Goal: Obtain resource: Obtain resource

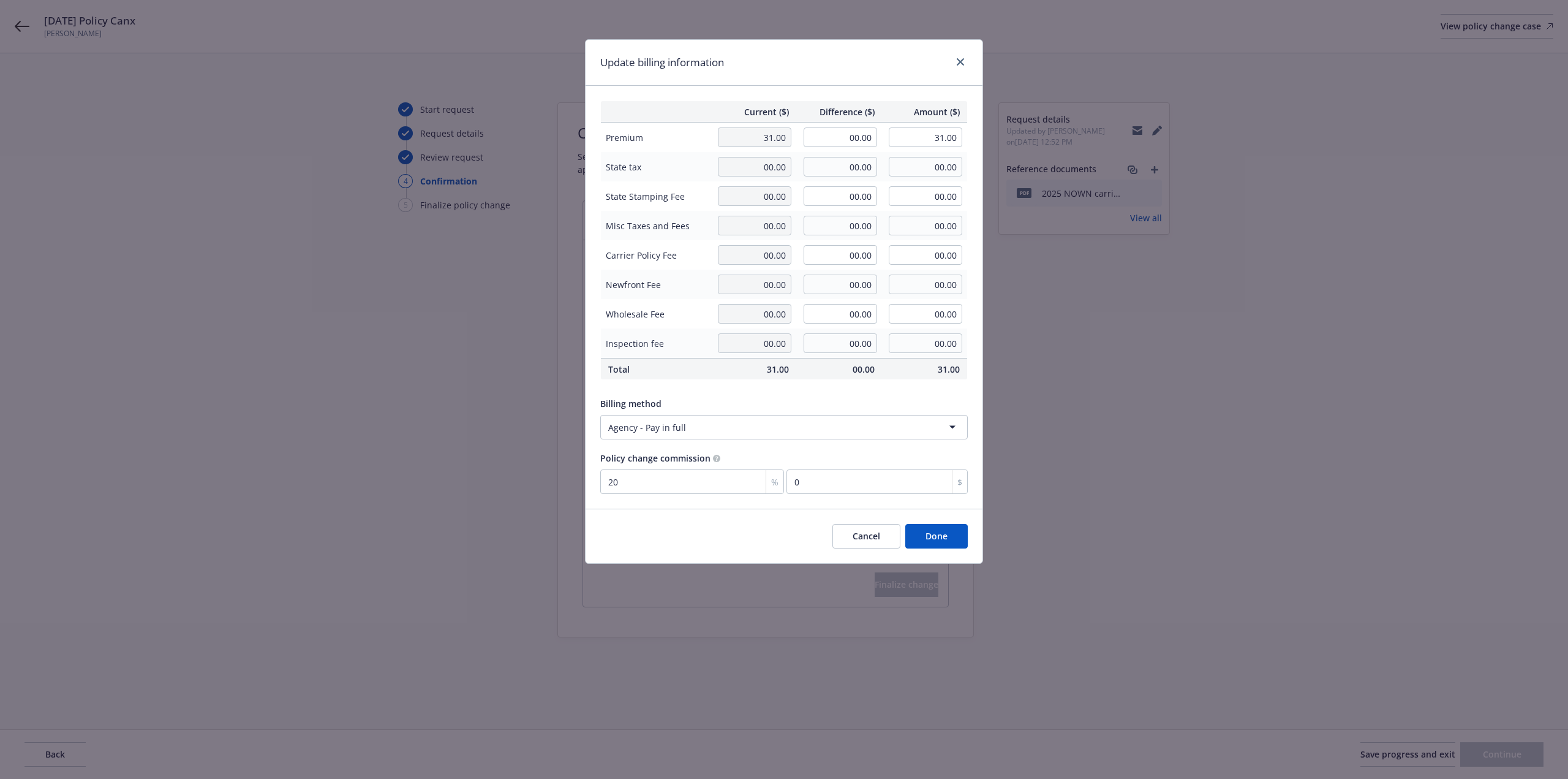
select select "ACCEPTED"
click at [864, 536] on button "Cancel" at bounding box center [866, 536] width 68 height 24
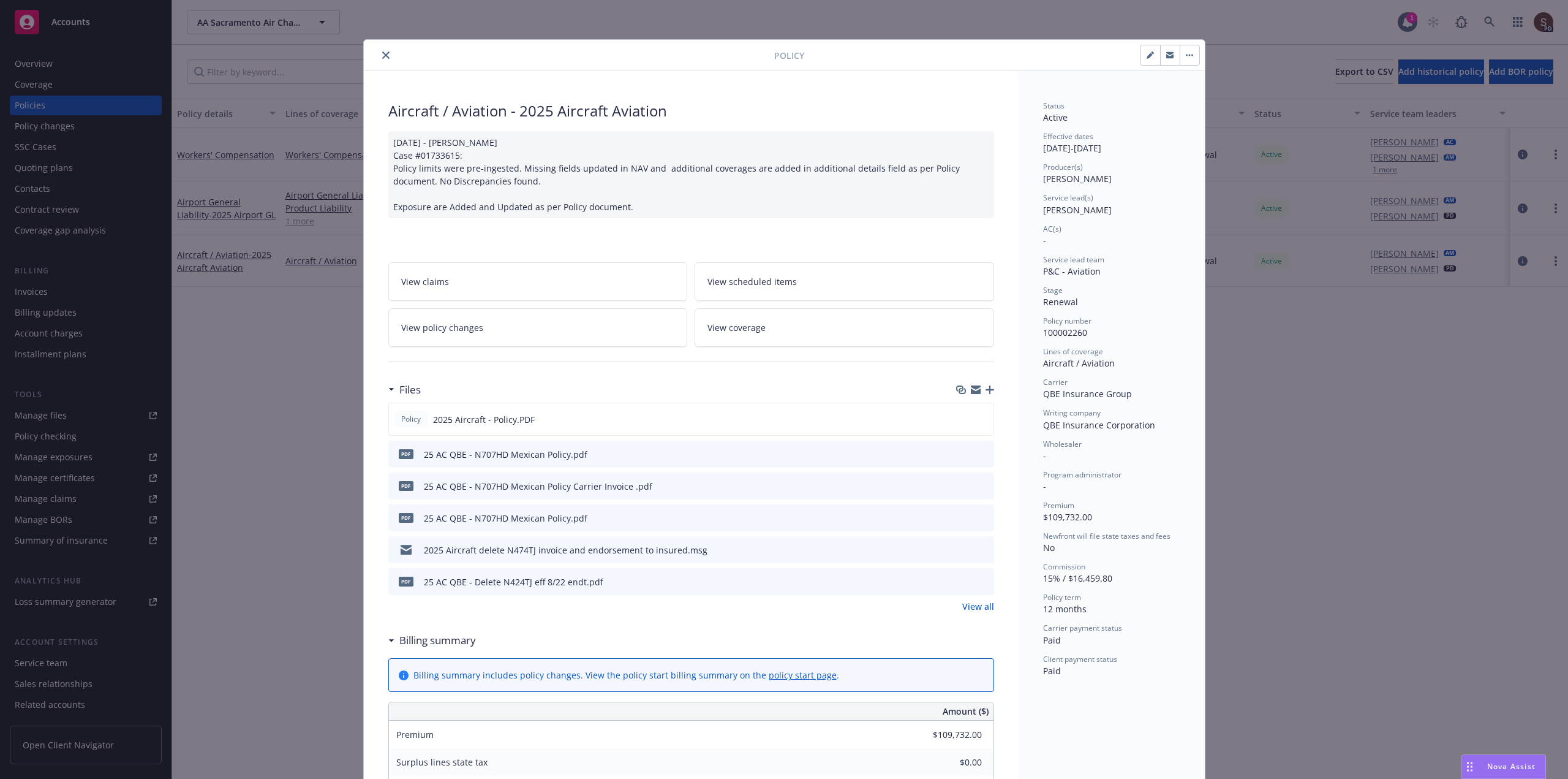
click at [383, 52] on icon "close" at bounding box center [386, 55] width 7 height 7
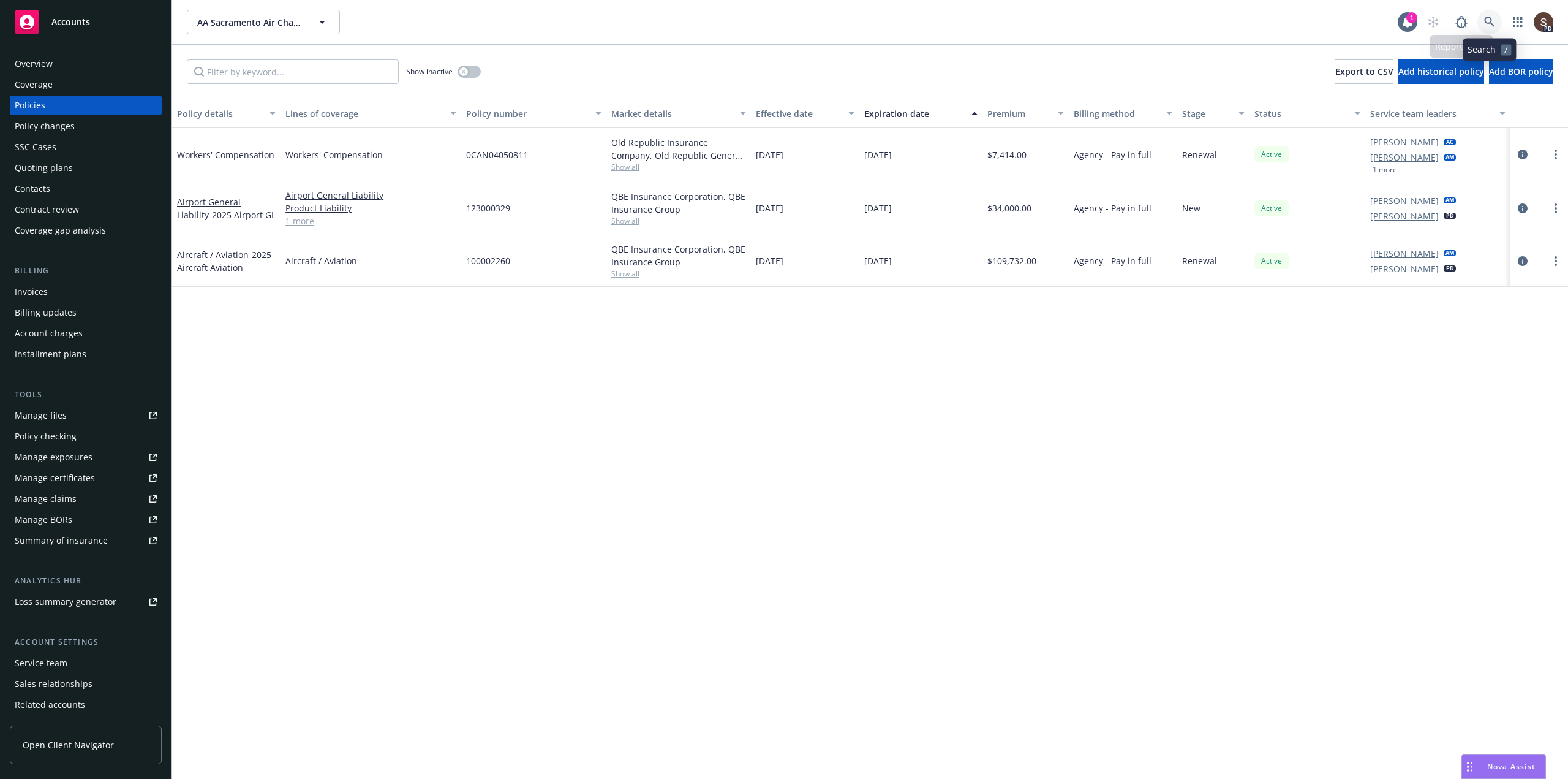
click at [1489, 19] on icon at bounding box center [1490, 22] width 11 height 11
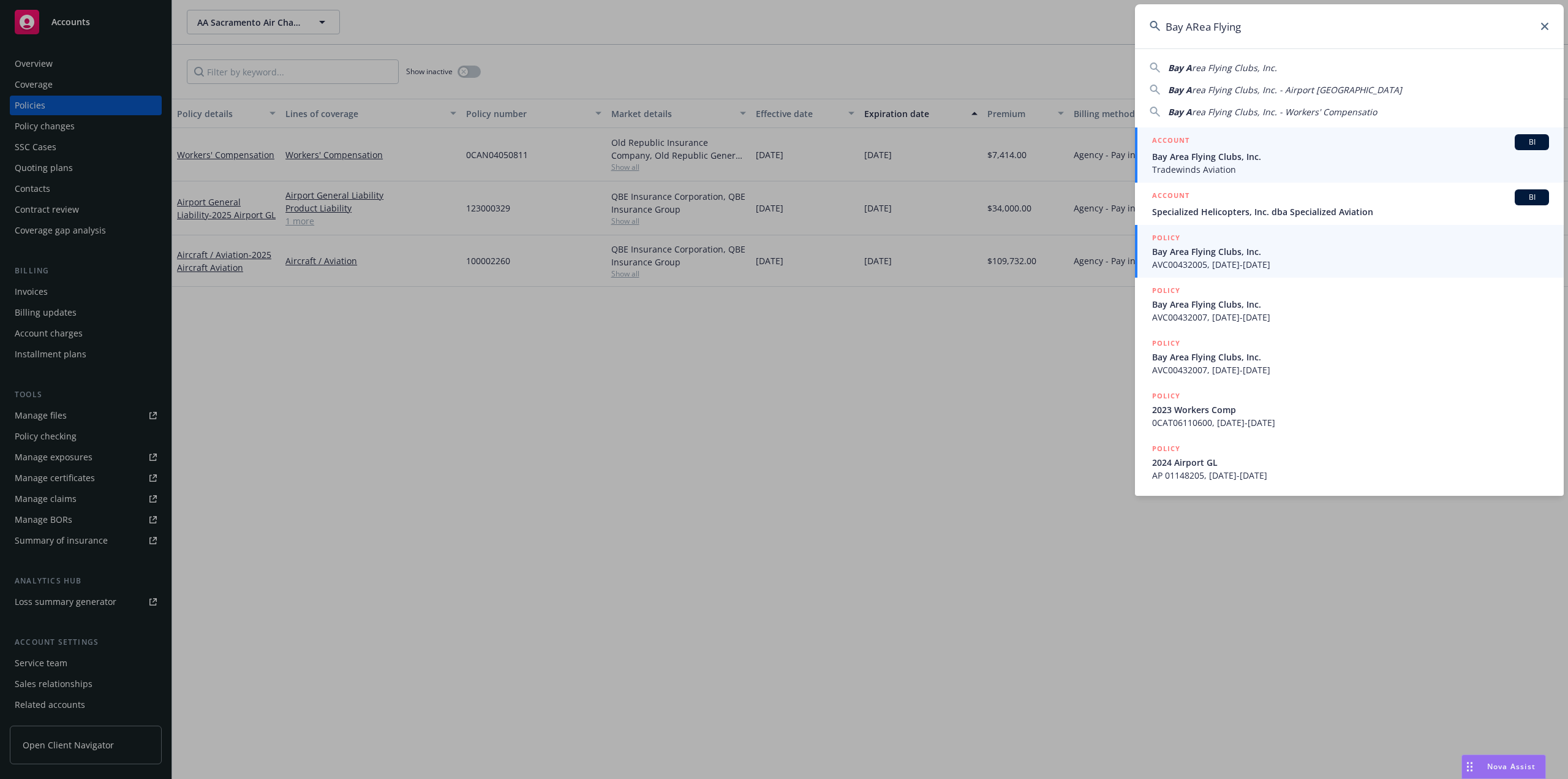
type input "Bay ARea Flying"
click at [1207, 157] on span "Bay Area Flying Clubs, Inc." at bounding box center [1351, 157] width 397 height 13
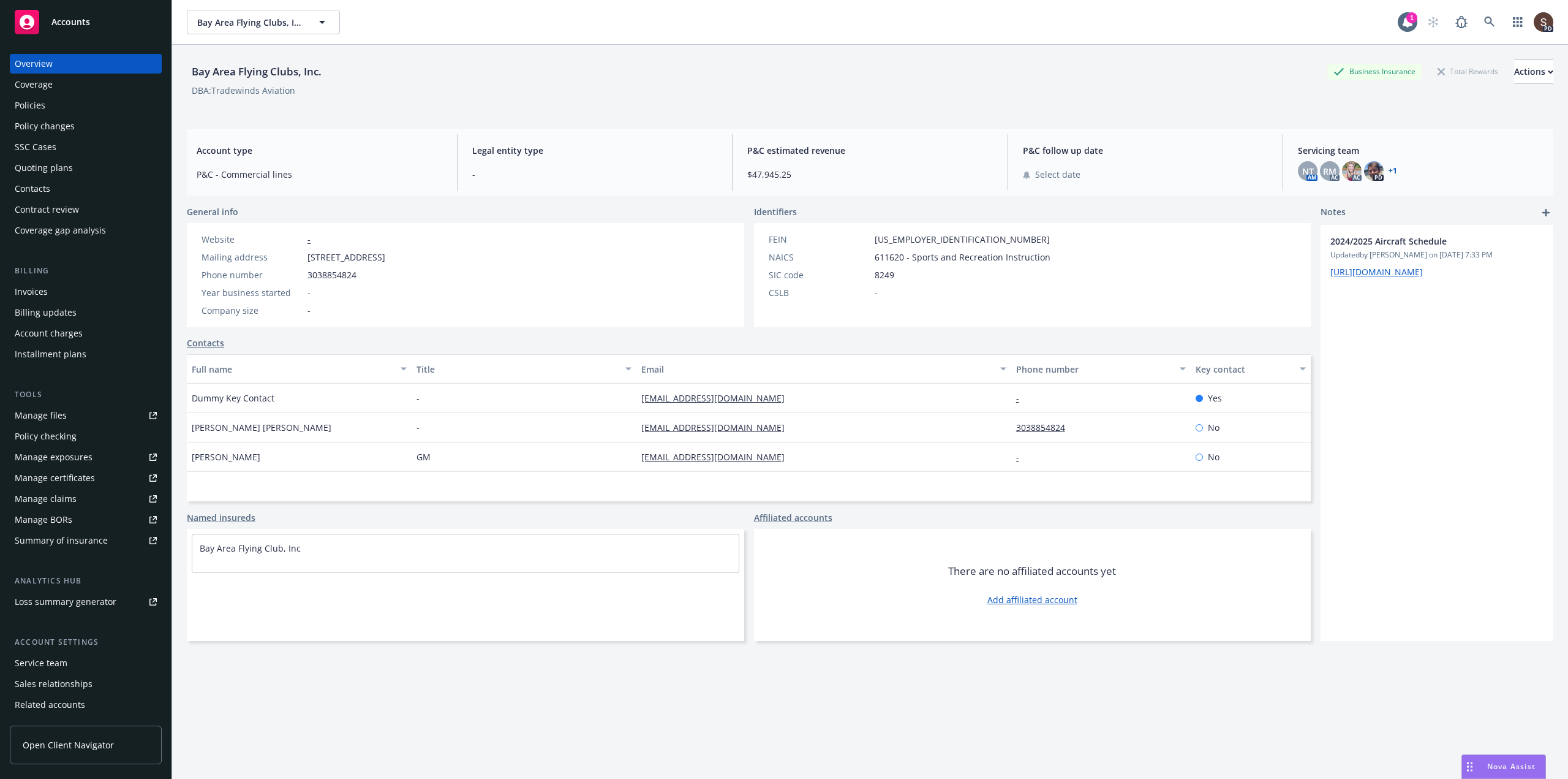
click at [40, 414] on div "Manage files" at bounding box center [40, 416] width 52 height 20
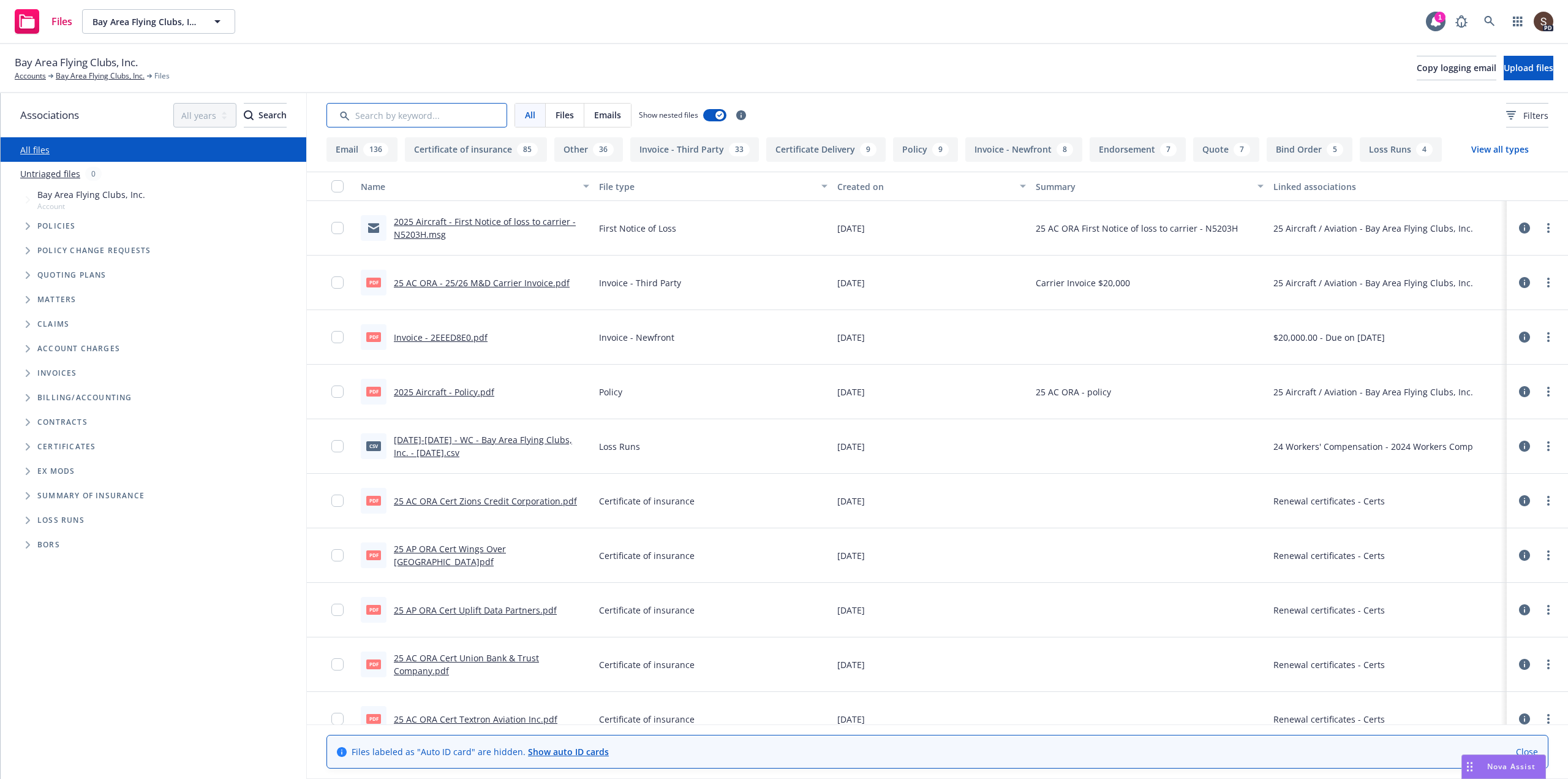
click at [408, 115] on input "Search by keyword..." at bounding box center [417, 114] width 181 height 24
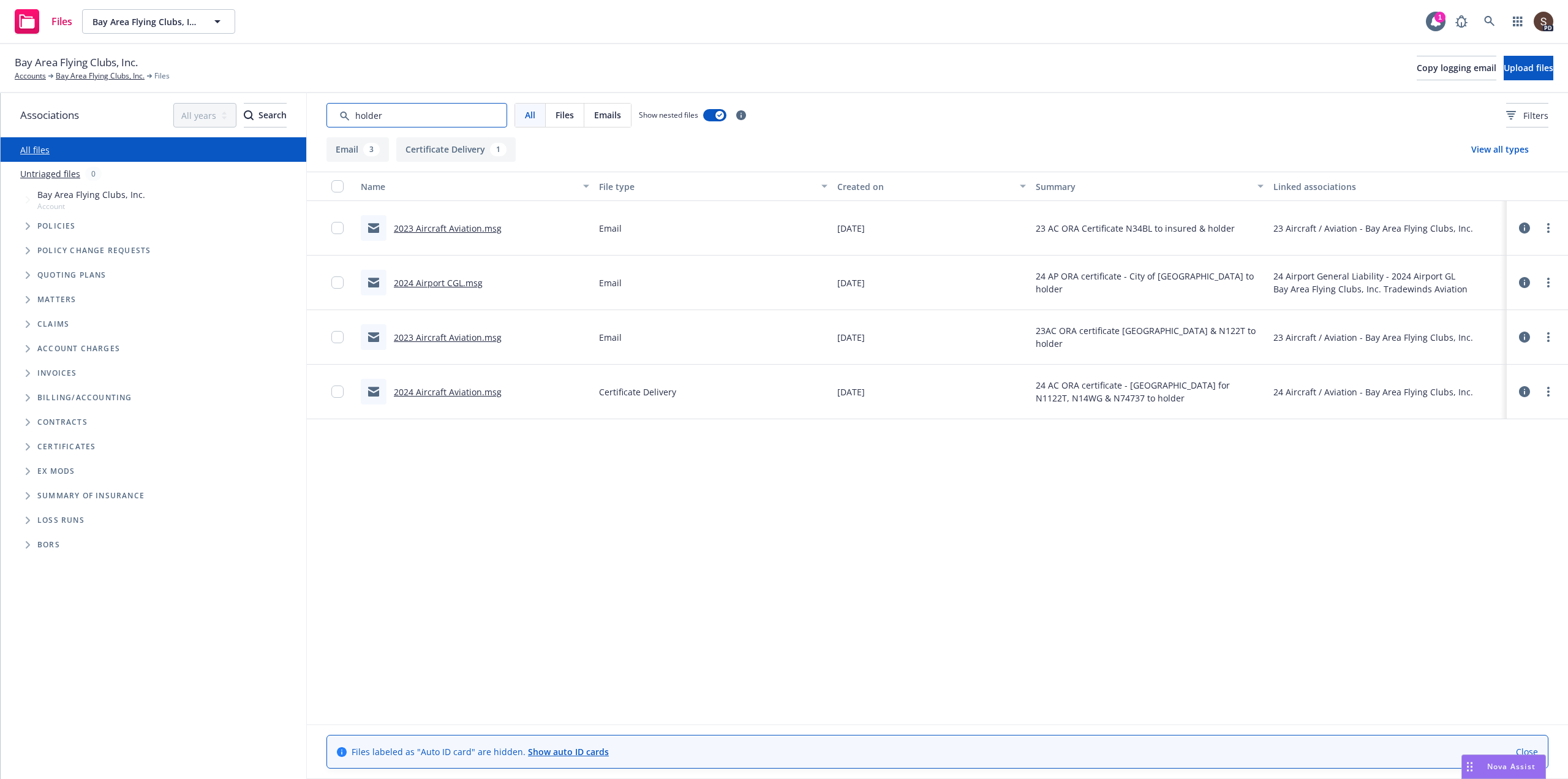
type input "holder"
drag, startPoint x: 396, startPoint y: 114, endPoint x: 198, endPoint y: 121, distance: 198.1
click at [201, 122] on div "Associations All years 2027 2026 2025 2024 2023 2022 2021 2020 2019 2018 2017 2…" at bounding box center [785, 436] width 1568 height 686
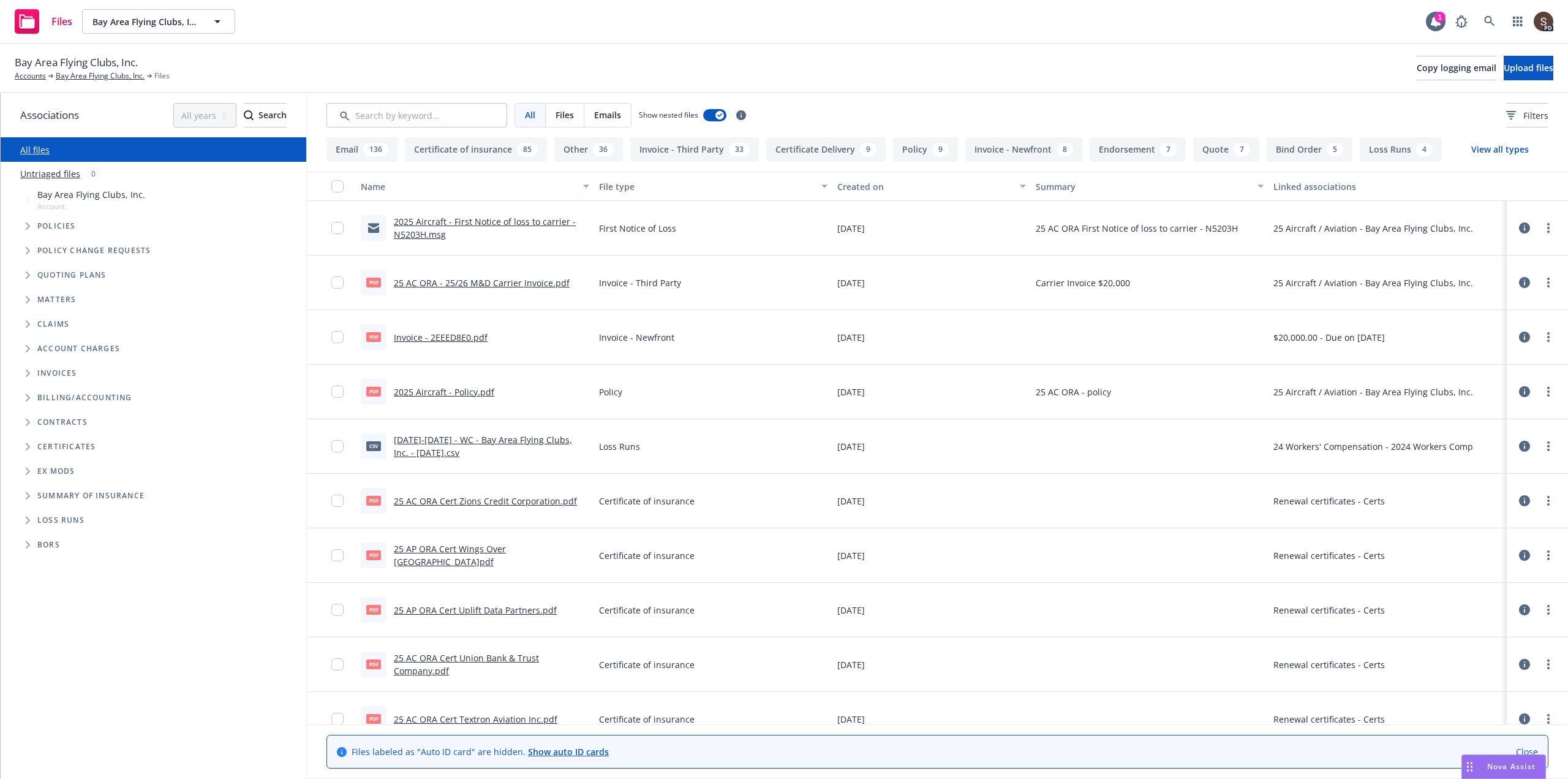
click at [23, 223] on span "Tree Example" at bounding box center [28, 226] width 20 height 20
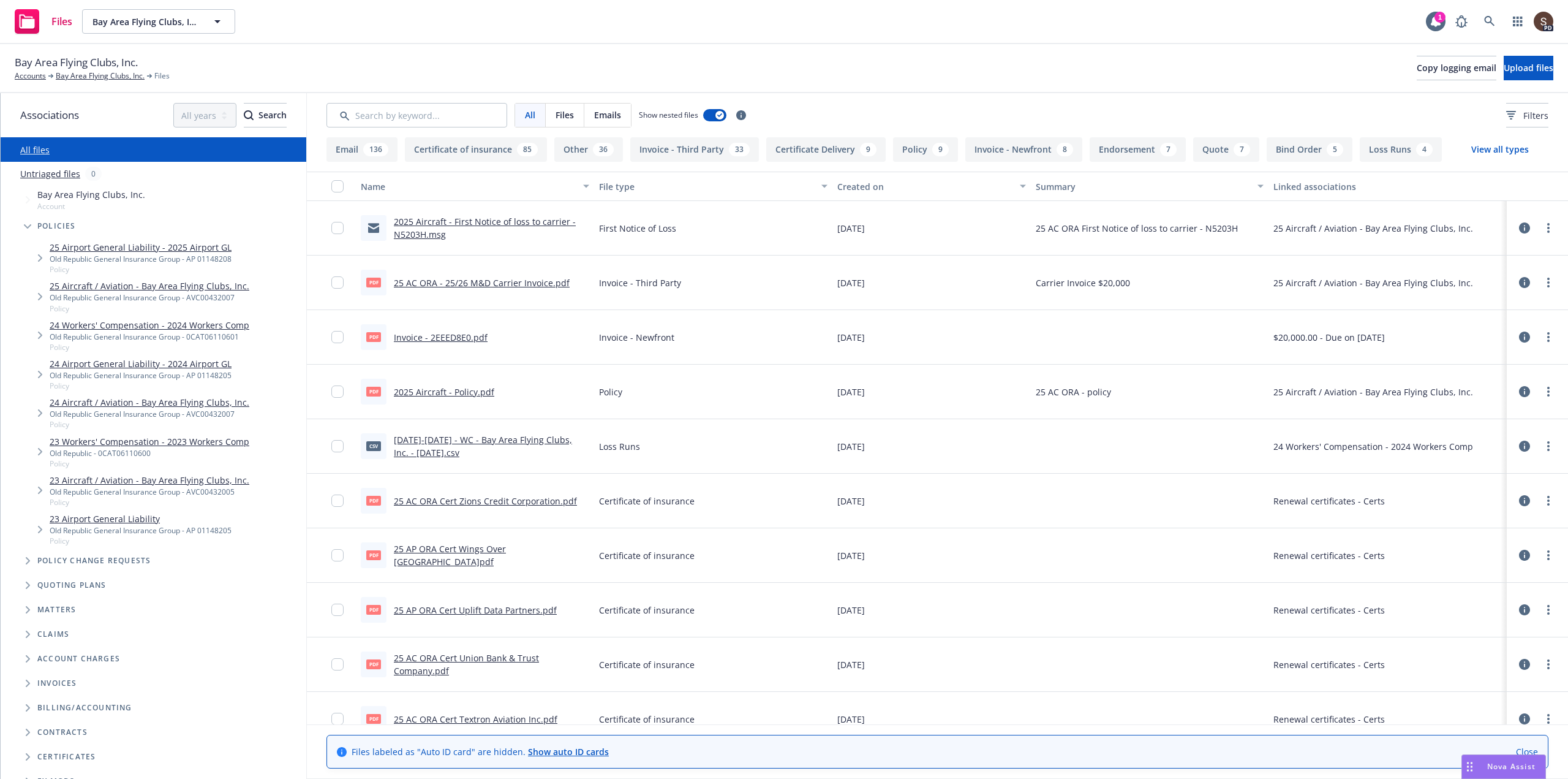
click at [65, 287] on link "25 Aircraft / Aviation - Bay Area Flying Clubs, Inc." at bounding box center [149, 286] width 199 height 13
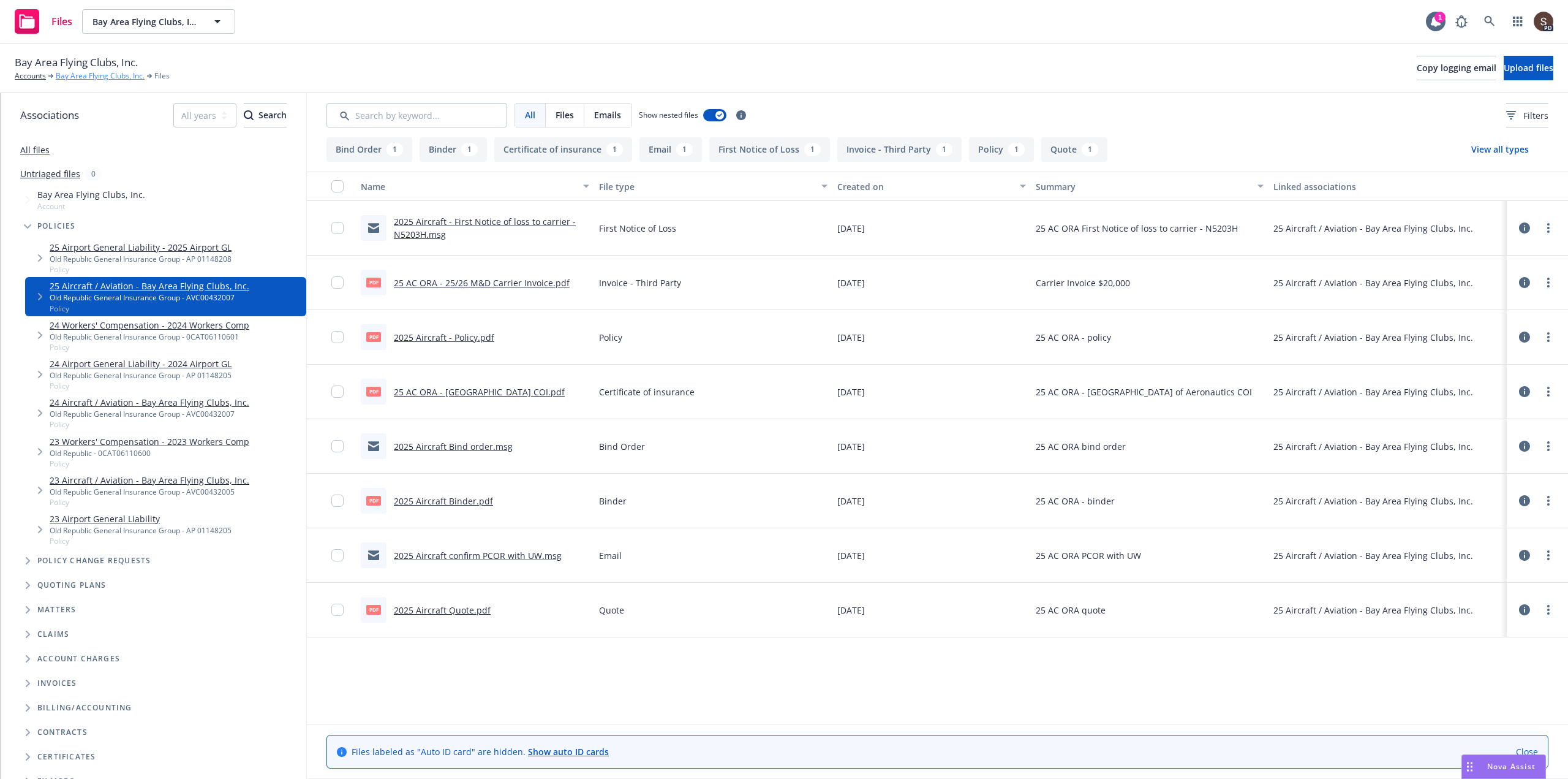
click at [72, 79] on link "Bay Area Flying Clubs, Inc." at bounding box center [99, 76] width 89 height 11
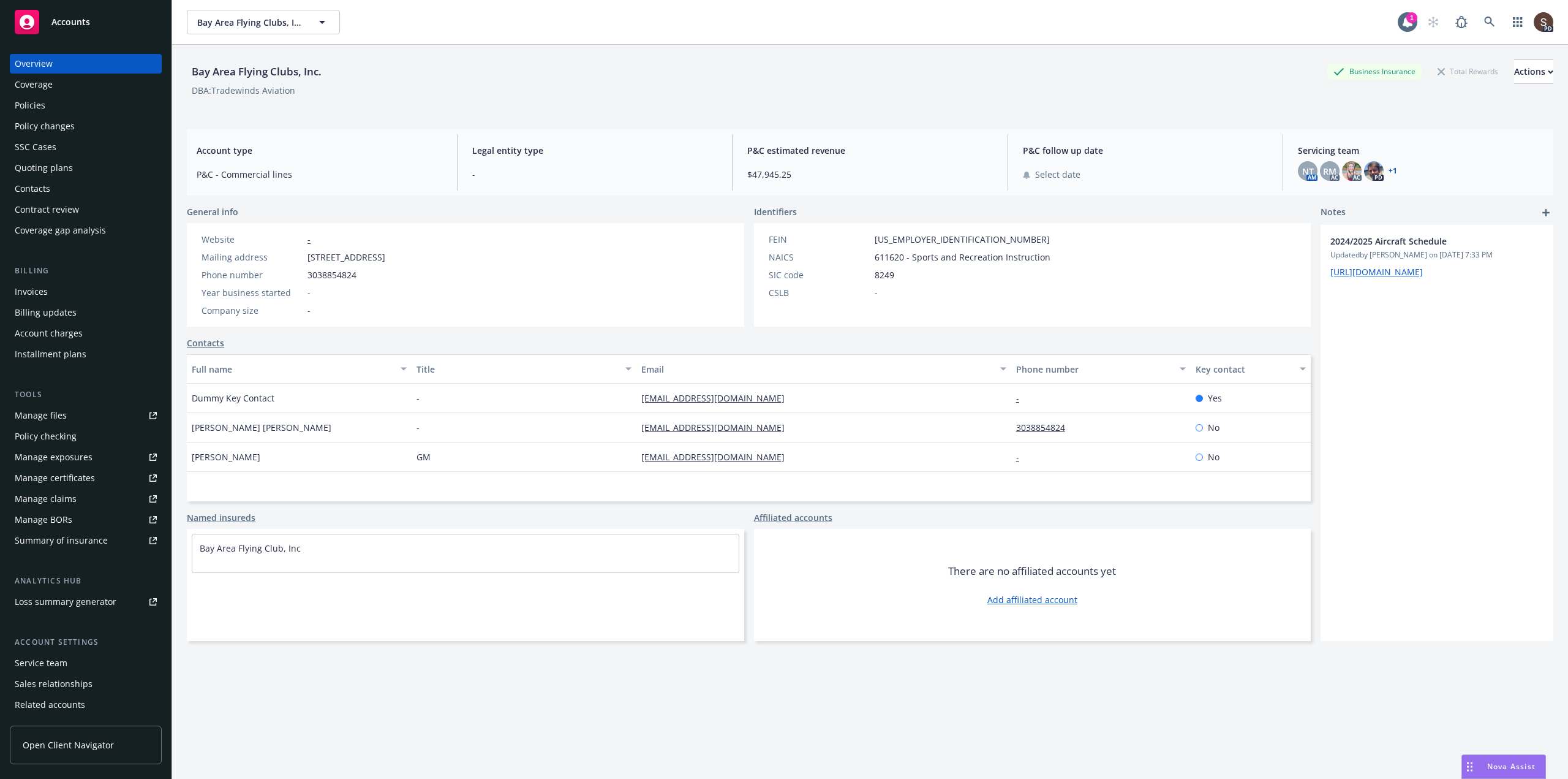
click at [38, 412] on div "Manage files" at bounding box center [40, 416] width 52 height 20
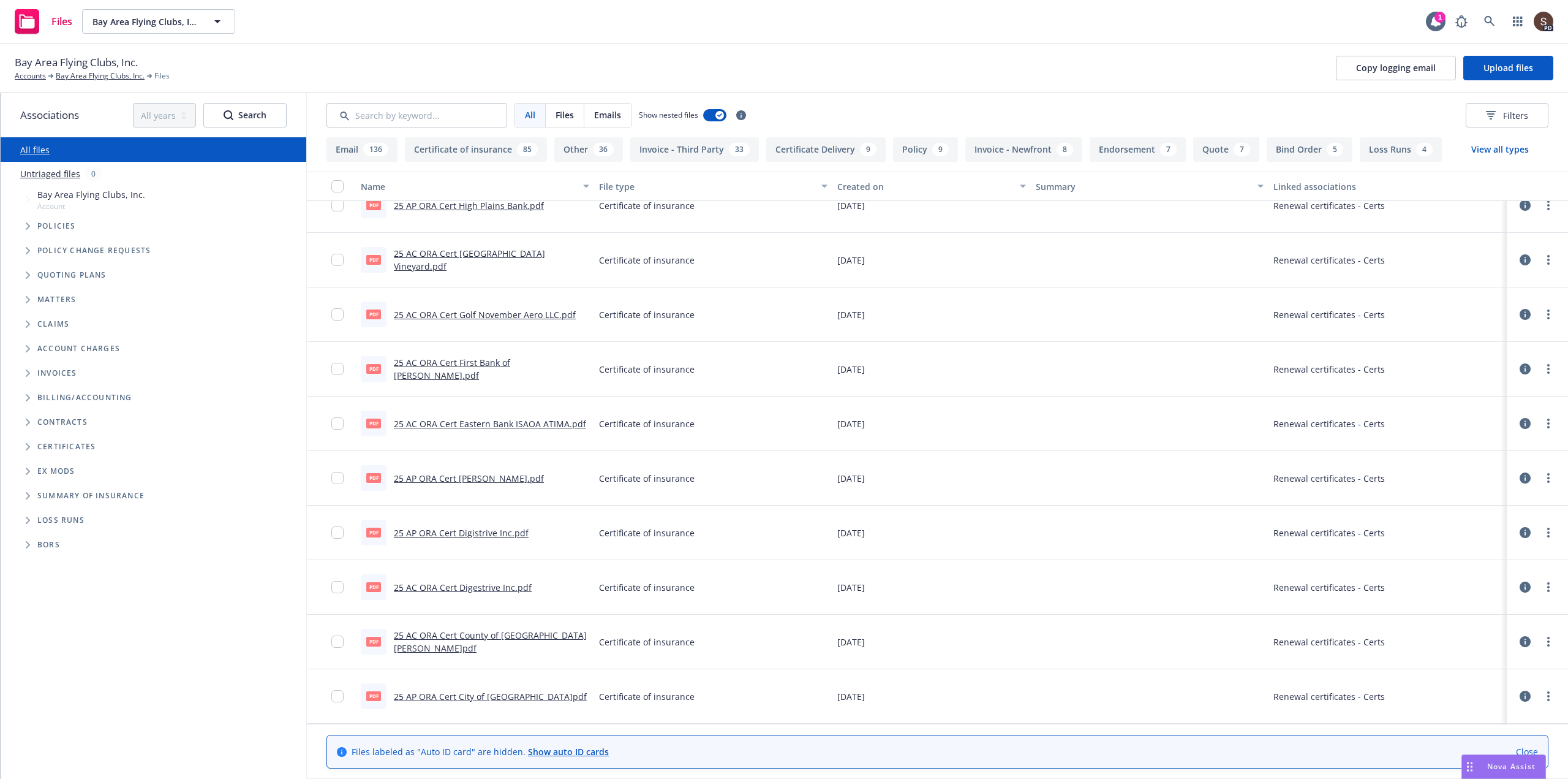
scroll to position [981, 0]
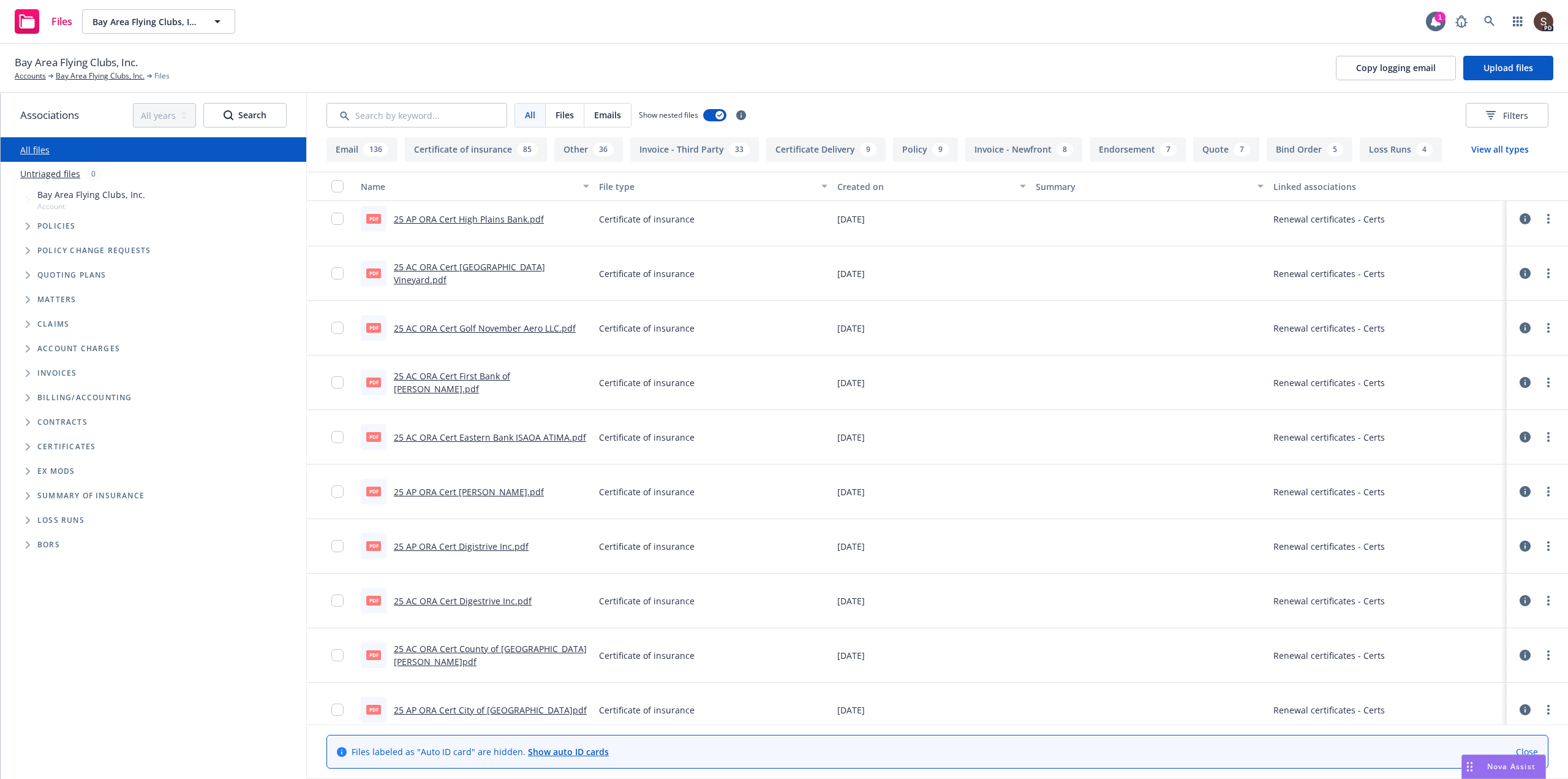
click at [512, 219] on link "25 AP ORA Cert High Plains Bank.pdf" at bounding box center [469, 218] width 150 height 12
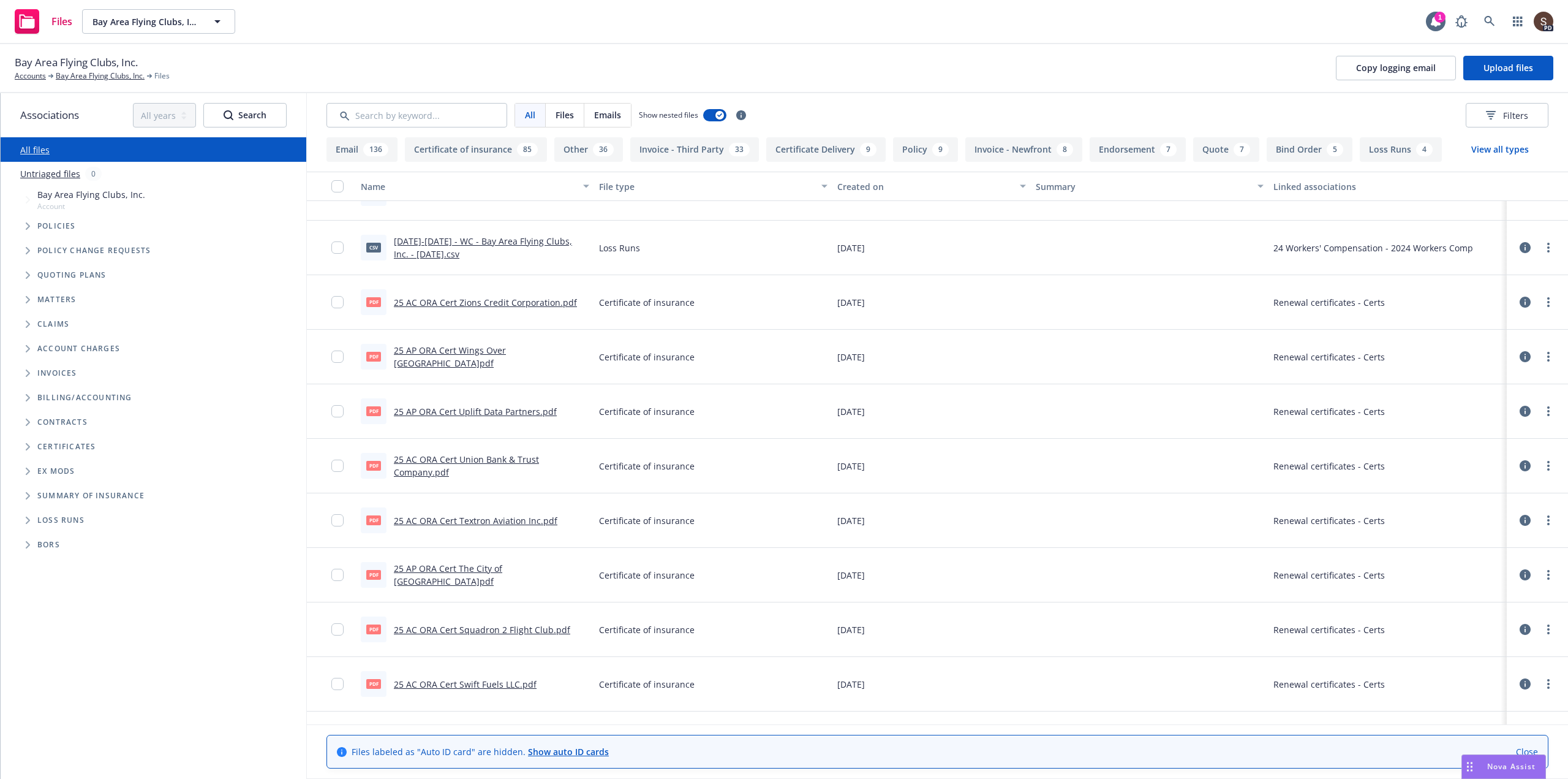
scroll to position [123, 0]
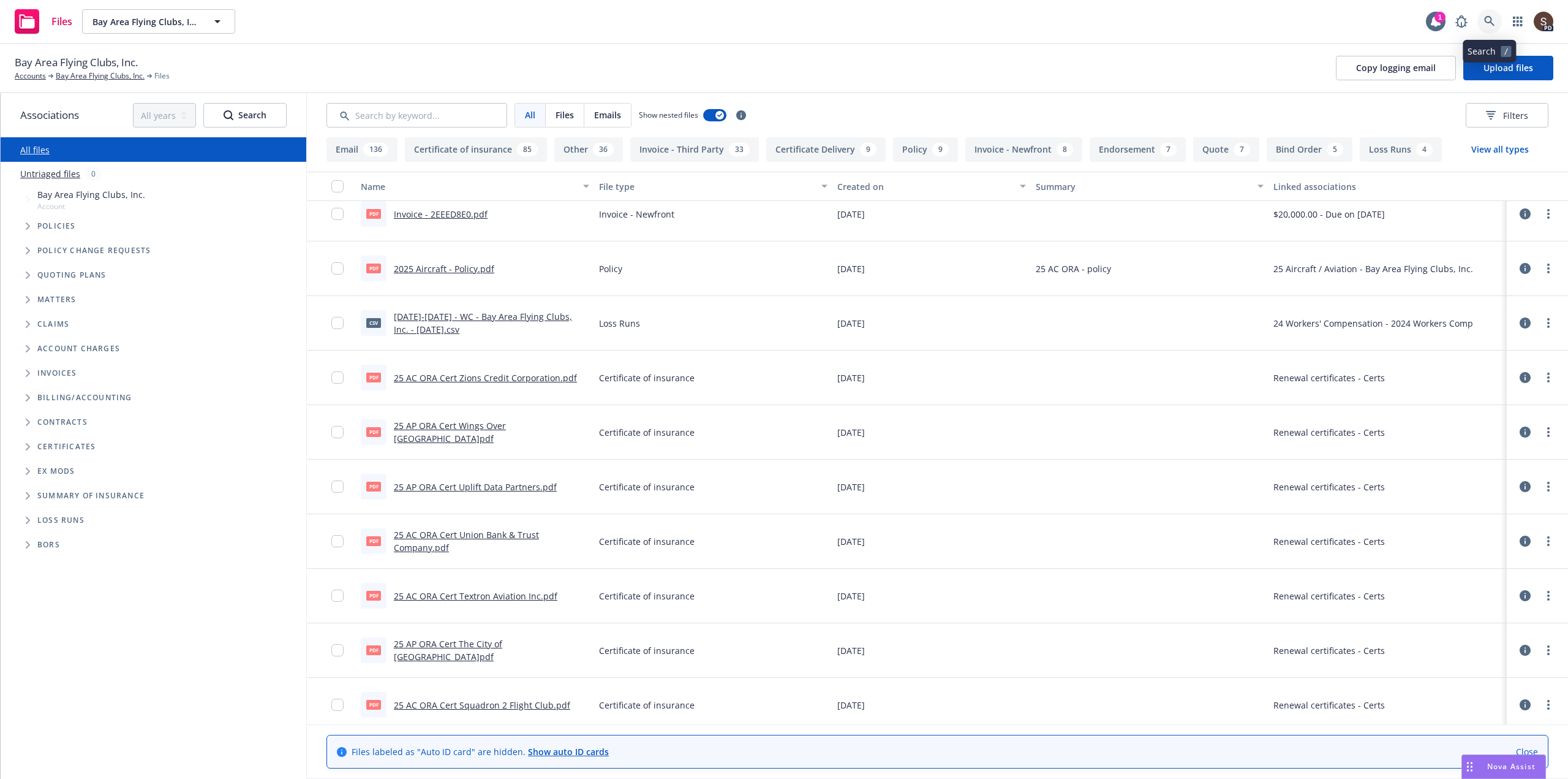
click at [1488, 21] on icon at bounding box center [1490, 21] width 11 height 11
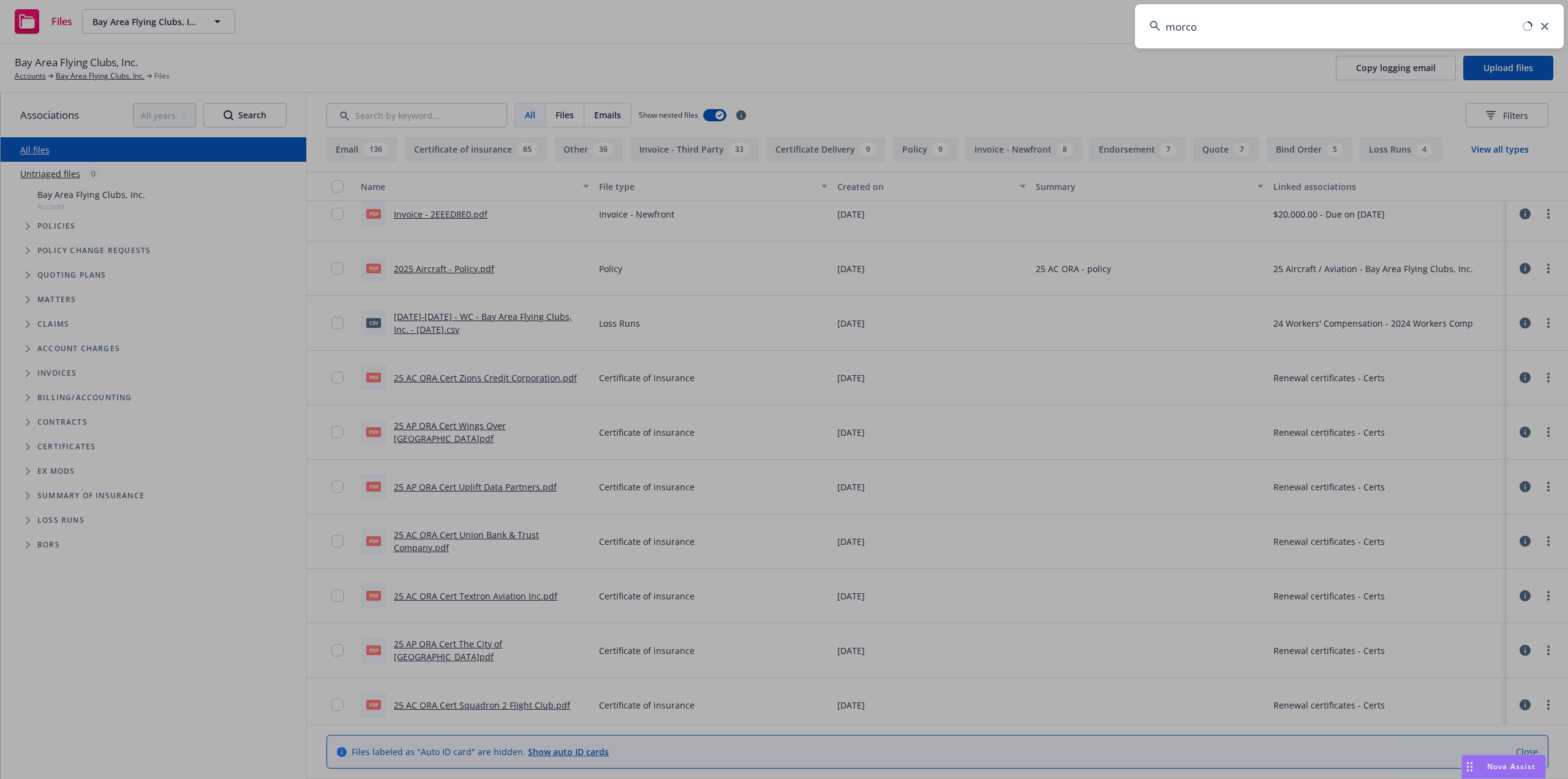
type input "[PERSON_NAME]"
